Goal: Task Accomplishment & Management: Manage account settings

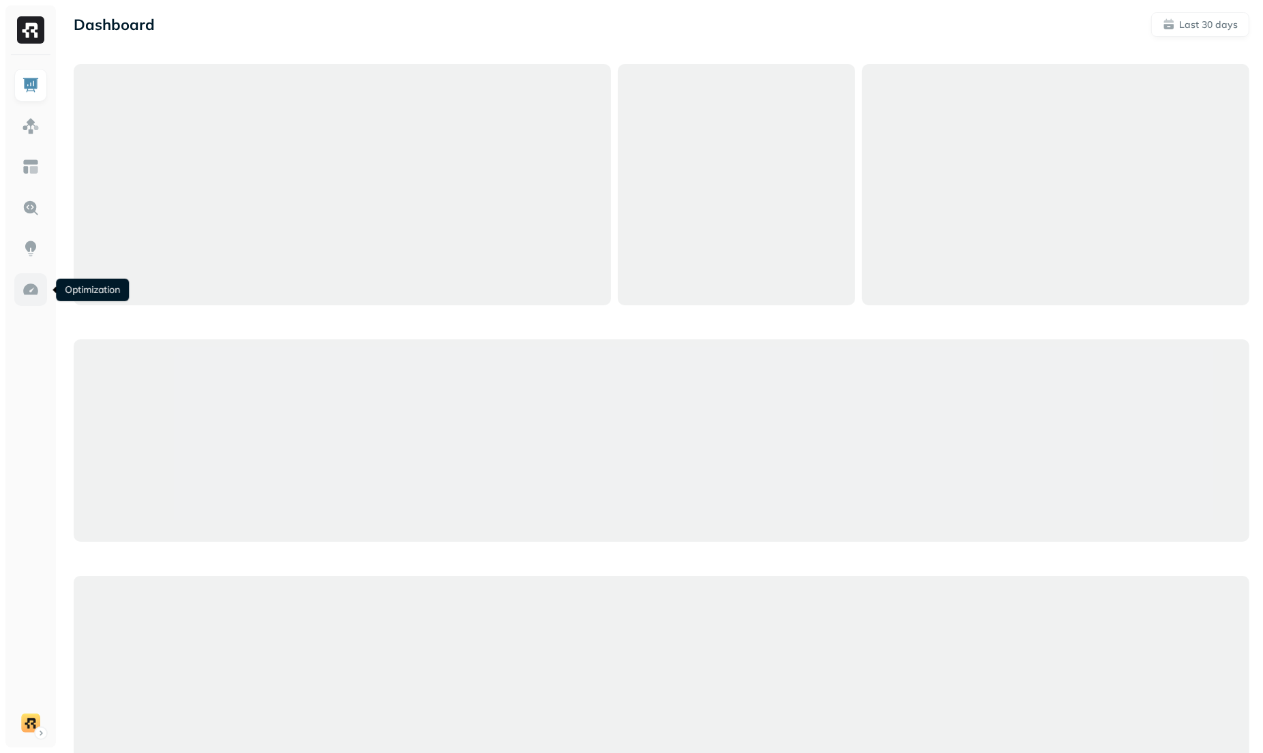
click at [35, 288] on img at bounding box center [31, 290] width 18 height 18
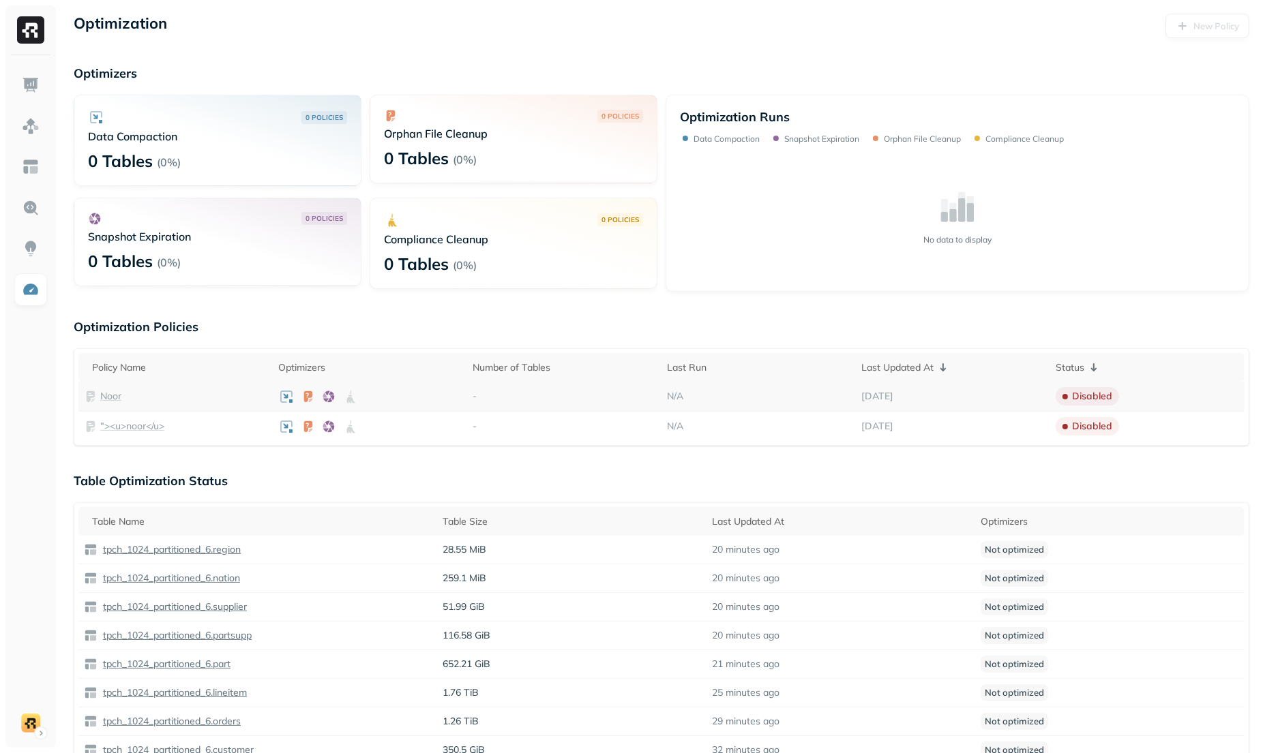
click at [116, 400] on p "Noor" at bounding box center [110, 396] width 21 height 13
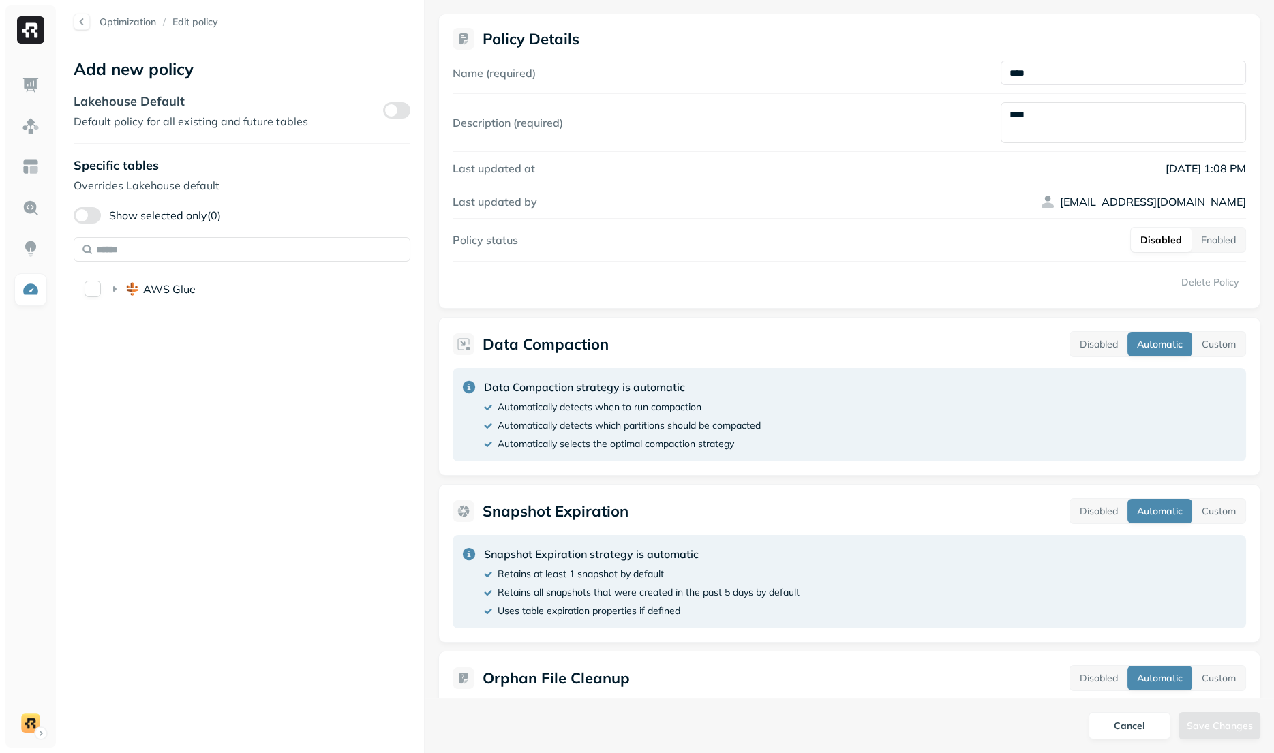
click at [123, 295] on div "AWS Glue" at bounding box center [227, 289] width 296 height 22
click at [214, 312] on span "tpch_1024_partitioned_6" at bounding box center [229, 315] width 130 height 14
click at [108, 314] on button "tpch_1024_partitioned_6" at bounding box center [113, 315] width 16 height 16
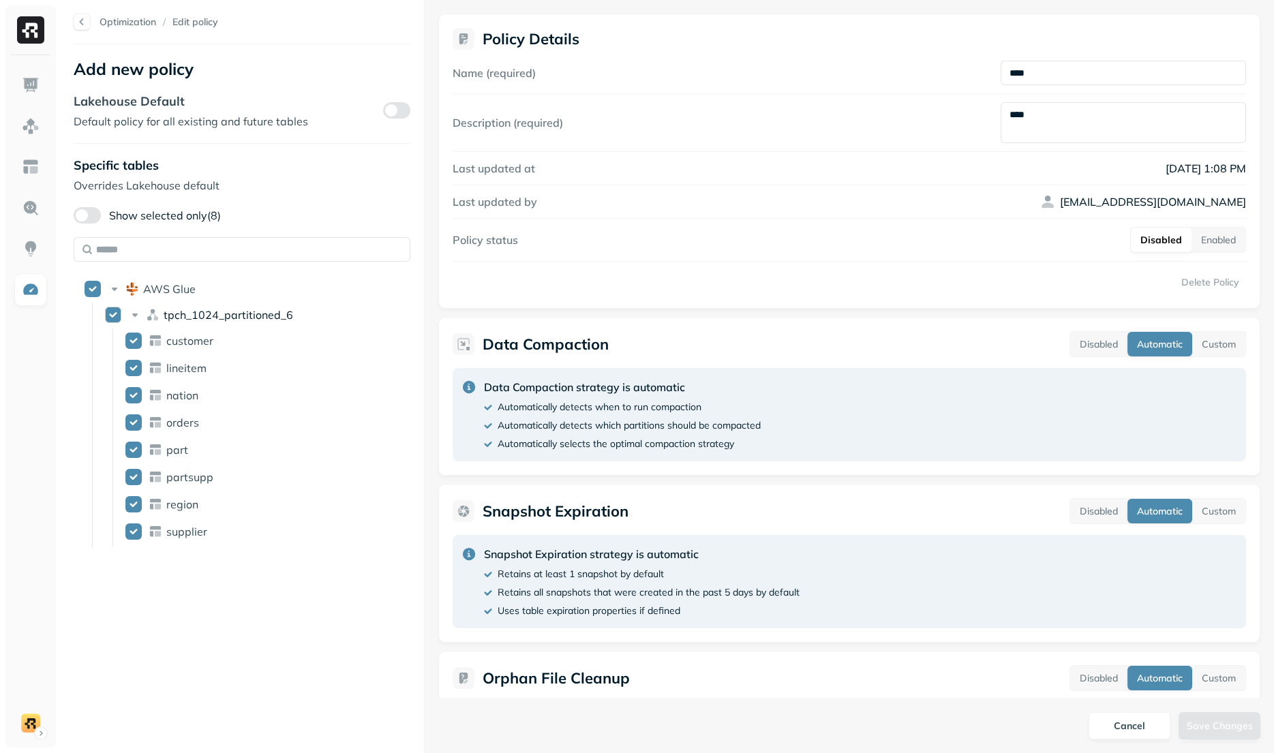
click at [110, 316] on button "tpch_1024_partitioned_6" at bounding box center [113, 315] width 16 height 16
click at [110, 318] on button "tpch_1024_partitioned_6" at bounding box center [113, 315] width 16 height 16
type button "on"
